Goal: Task Accomplishment & Management: Complete application form

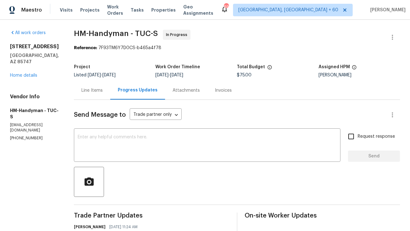
click at [101, 88] on div "Line Items" at bounding box center [91, 90] width 21 height 6
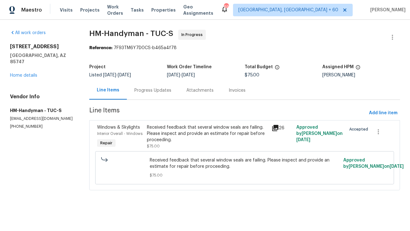
click at [194, 136] on div "Received feedback that several window seals are failing. Please inspect and pro…" at bounding box center [207, 133] width 121 height 19
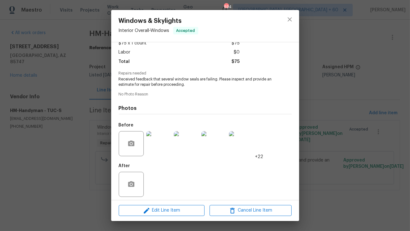
scroll to position [42, 0]
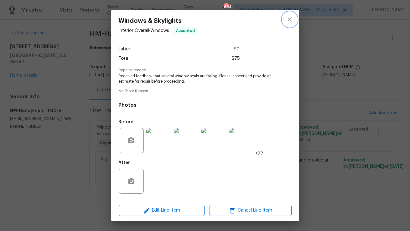
click at [289, 20] on icon "close" at bounding box center [290, 19] width 4 height 4
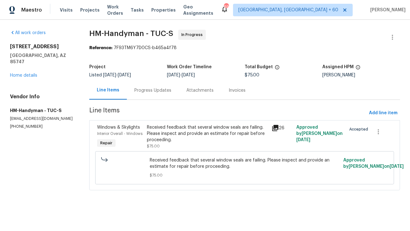
click at [186, 93] on div "Attachments" at bounding box center [199, 90] width 27 height 6
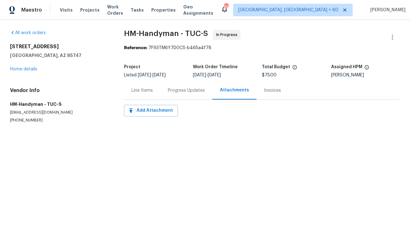
click at [164, 90] on div "Progress Updates" at bounding box center [186, 90] width 52 height 18
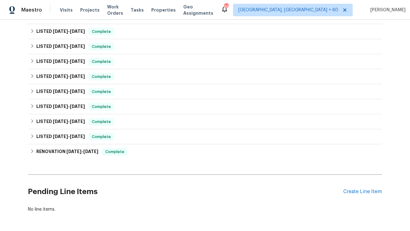
scroll to position [158, 0]
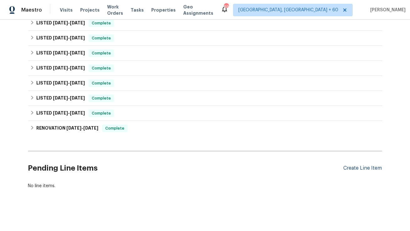
click at [363, 169] on div "Create Line Item" at bounding box center [363, 168] width 39 height 6
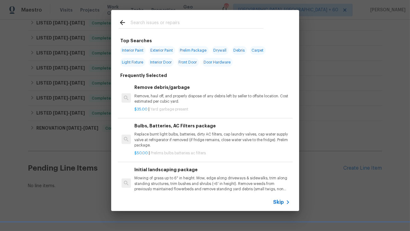
click at [271, 199] on div "Skip" at bounding box center [205, 203] width 188 height 18
click at [275, 199] on div "Skip" at bounding box center [282, 203] width 18 height 8
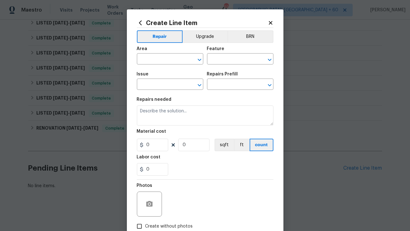
click at [156, 66] on span "Area ​" at bounding box center [170, 55] width 66 height 25
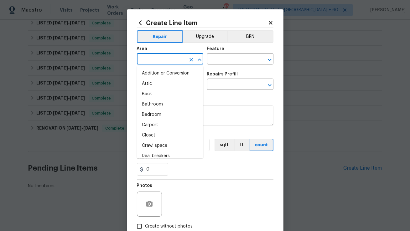
click at [157, 63] on input "text" at bounding box center [161, 60] width 49 height 10
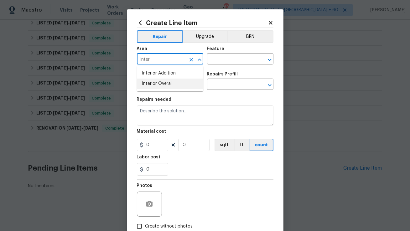
click at [170, 81] on li "Interior Overall" at bounding box center [170, 84] width 66 height 10
type input "Interior Overall"
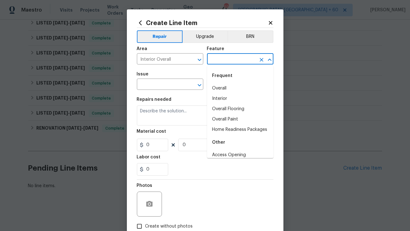
click at [221, 60] on input "text" at bounding box center [231, 60] width 49 height 10
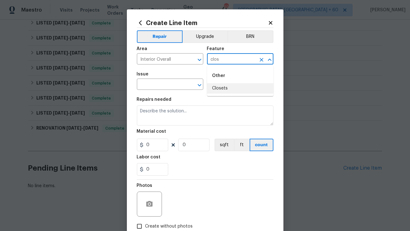
click at [217, 86] on li "Closets" at bounding box center [240, 88] width 66 height 10
type input "Closets"
click at [185, 85] on input "text" at bounding box center [161, 85] width 49 height 10
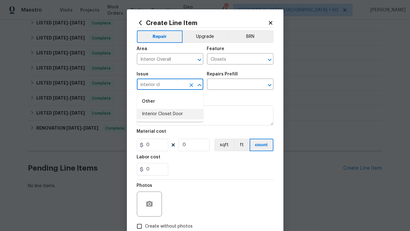
click at [169, 117] on li "Interior Closet Door" at bounding box center [170, 114] width 66 height 10
type input "Interior Closet Door"
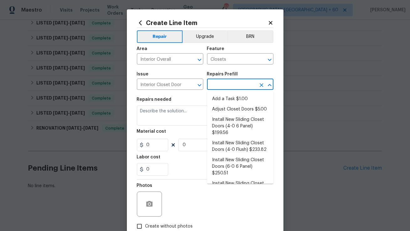
click at [232, 82] on input "text" at bounding box center [231, 85] width 49 height 10
click at [229, 100] on li "Add a Task $1.00" at bounding box center [240, 99] width 66 height 10
type input "Interior Door"
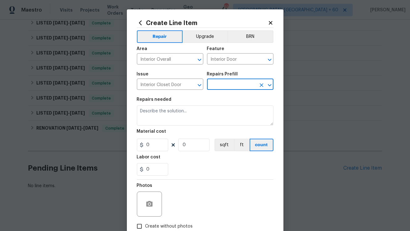
type input "Add a Task $1.00"
type textarea "HPM to detail"
type input "1"
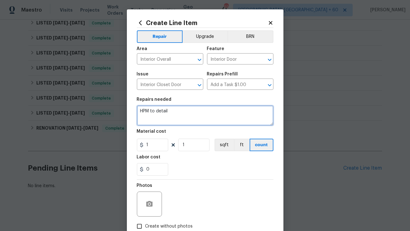
click at [191, 115] on textarea "HPM to detail" at bounding box center [205, 116] width 137 height 20
paste textarea "The closet in the primary bedroom has shelves and poles that are not attached t…"
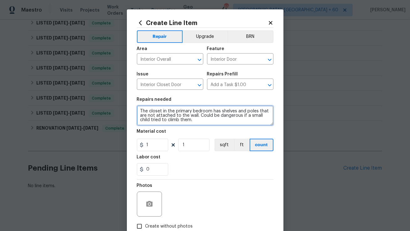
type textarea "The closet in the primary bedroom has shelves and poles that are not attached t…"
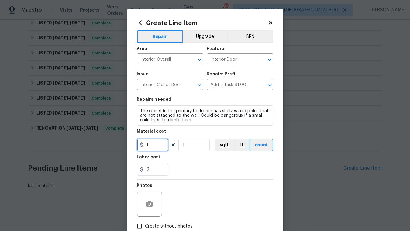
click at [153, 141] on input "1" at bounding box center [152, 145] width 31 height 13
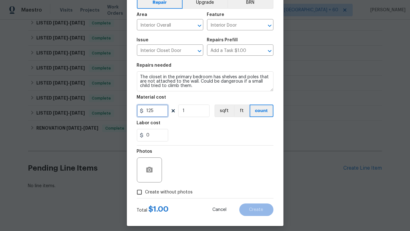
type input "125"
click at [141, 192] on input "Create without photos" at bounding box center [139, 192] width 12 height 12
checkbox input "true"
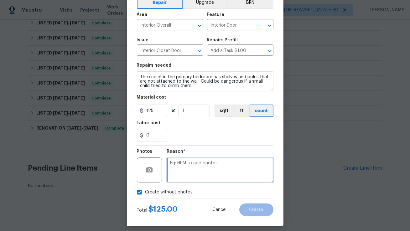
click at [204, 168] on textarea at bounding box center [220, 170] width 106 height 25
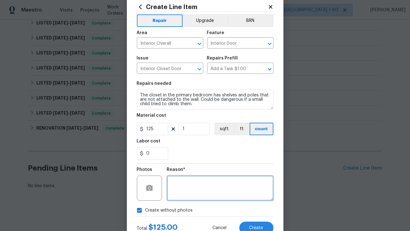
scroll to position [39, 0]
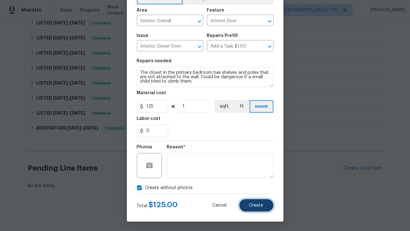
click at [256, 204] on span "Create" at bounding box center [256, 205] width 14 height 5
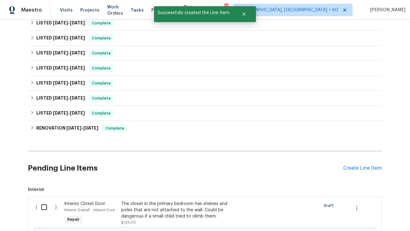
scroll to position [236, 0]
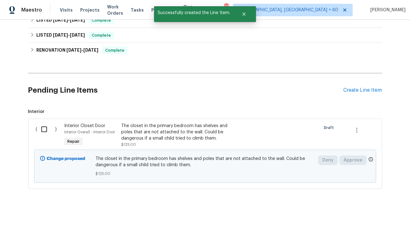
click at [45, 130] on input "checkbox" at bounding box center [47, 129] width 18 height 13
checkbox input "true"
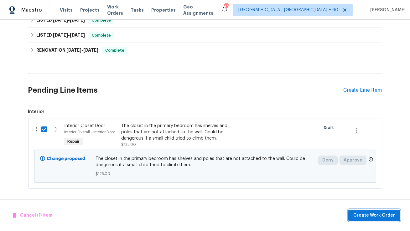
click at [366, 216] on span "Create Work Order" at bounding box center [374, 216] width 42 height 8
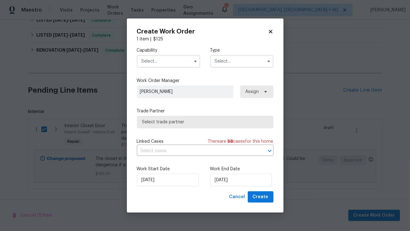
click at [175, 59] on input "text" at bounding box center [168, 61] width 63 height 13
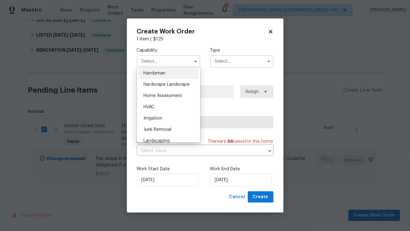
click at [167, 71] on div "Handyman" at bounding box center [168, 73] width 60 height 11
type input "Handyman"
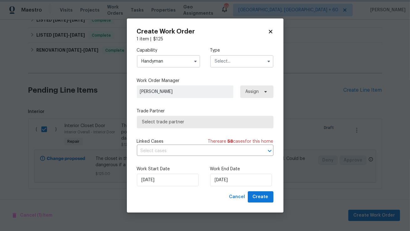
scroll to position [333, 0]
click at [247, 61] on input "text" at bounding box center [241, 61] width 63 height 13
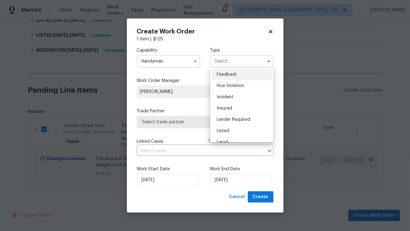
click at [239, 75] on div "Feedback" at bounding box center [242, 74] width 60 height 11
type input "Feedback"
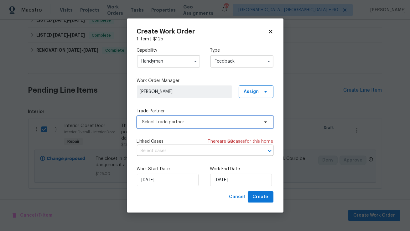
click at [190, 122] on span "Select trade partner" at bounding box center [200, 122] width 117 height 6
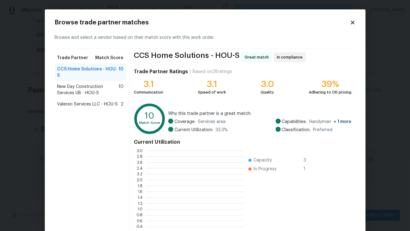
scroll to position [88, 97]
click at [96, 90] on span "New Day Construction Services UB - HOU-S" at bounding box center [87, 90] width 61 height 13
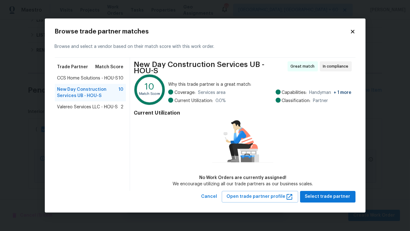
click at [96, 75] on div "CCS Home Solutions - HOU-S 10" at bounding box center [90, 78] width 71 height 11
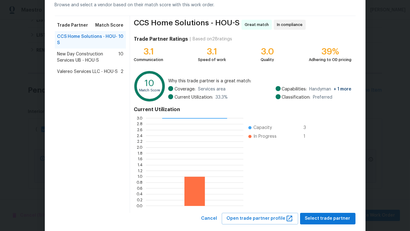
scroll to position [45, 0]
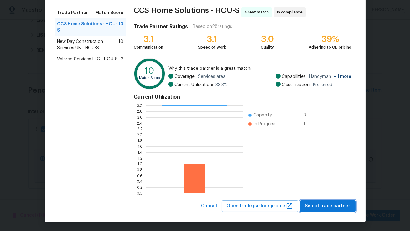
click at [337, 206] on span "Select trade partner" at bounding box center [327, 206] width 45 height 8
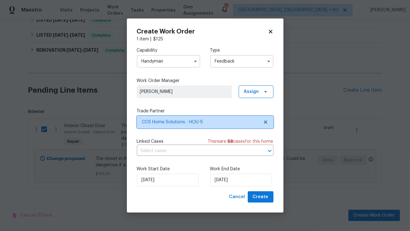
scroll to position [0, 0]
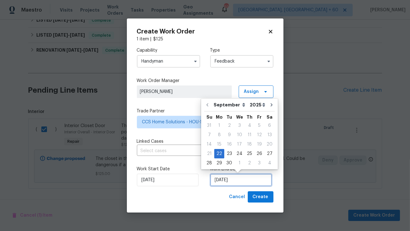
click at [226, 179] on input "22/09/2025" at bounding box center [241, 180] width 62 height 13
click at [235, 153] on div "24" at bounding box center [239, 153] width 10 height 9
type input "24/09/2025"
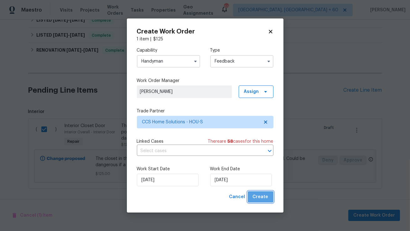
click at [262, 199] on span "Create" at bounding box center [261, 197] width 16 height 8
checkbox input "false"
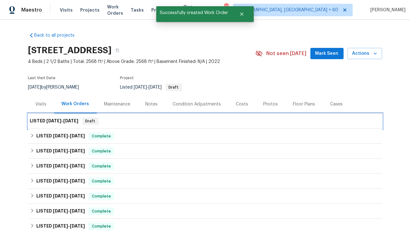
click at [68, 120] on span "9/24/25" at bounding box center [71, 121] width 15 height 4
click at [182, 122] on div "LISTED 9/22/25 - 9/24/25 Draft" at bounding box center [205, 121] width 350 height 8
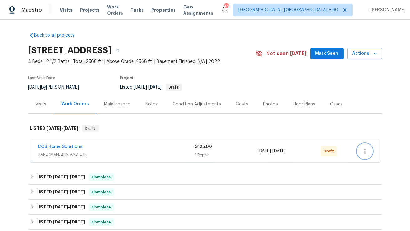
click at [366, 152] on icon "button" at bounding box center [365, 152] width 8 height 8
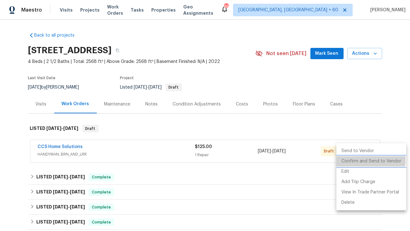
click at [359, 160] on li "Confirm and Send to Vendor" at bounding box center [371, 161] width 70 height 10
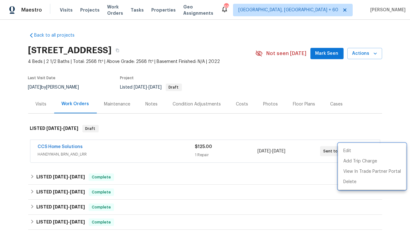
click at [79, 145] on div at bounding box center [205, 115] width 410 height 231
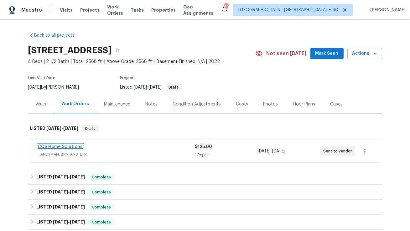
click at [74, 147] on link "CCS Home Solutions" at bounding box center [60, 147] width 45 height 4
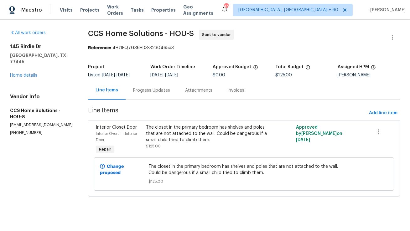
click at [157, 90] on div "Progress Updates" at bounding box center [151, 90] width 37 height 6
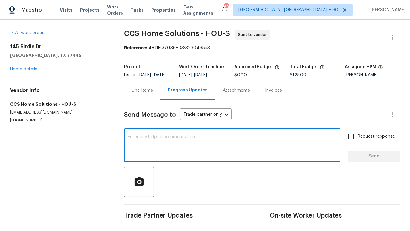
click at [224, 151] on textarea at bounding box center [232, 146] width 209 height 22
paste textarea "Hi, this is Anthony with Opendoor. I’m confirming you received the WO for the p…"
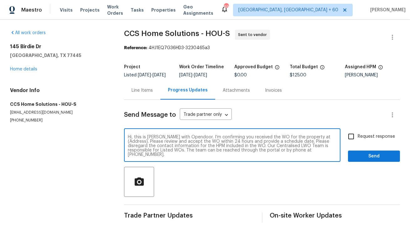
click at [317, 142] on textarea "Hi, this is Anthony with Opendoor. I’m confirming you received the WO for the p…" at bounding box center [232, 146] width 209 height 22
paste textarea "[STREET_ADDRESS]"
type textarea "Hi, this is Anthony with Opendoor. I’m confirming you received the WO for the p…"
click at [355, 143] on input "Request response" at bounding box center [351, 136] width 13 height 13
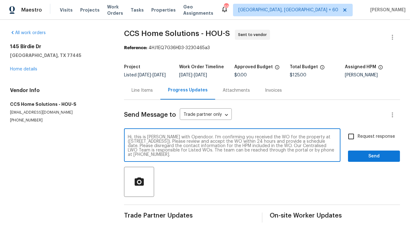
checkbox input "true"
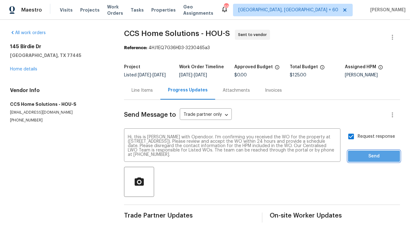
click at [381, 160] on span "Send" at bounding box center [374, 157] width 42 height 8
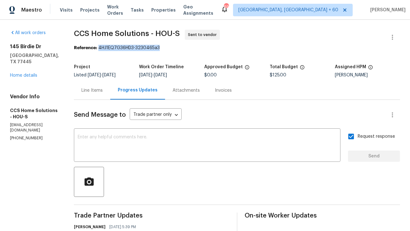
copy div "4HJ1EQ7G36HD3-3230465a3"
drag, startPoint x: 101, startPoint y: 47, endPoint x: 176, endPoint y: 47, distance: 74.9
click at [176, 47] on div "Reference: 4HJ1EQ7G36HD3-3230465a3" at bounding box center [237, 48] width 326 height 6
click at [91, 91] on div "Line Items" at bounding box center [91, 90] width 21 height 6
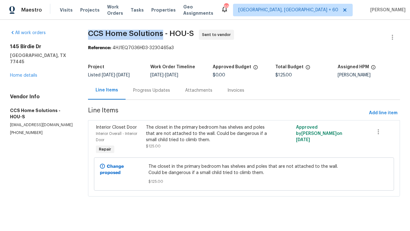
copy span "CCS Home Solutions"
drag, startPoint x: 87, startPoint y: 32, endPoint x: 159, endPoint y: 31, distance: 72.7
click at [159, 31] on span "CCS Home Solutions - HOU-S" at bounding box center [141, 34] width 106 height 8
